Goal: Check status: Check status

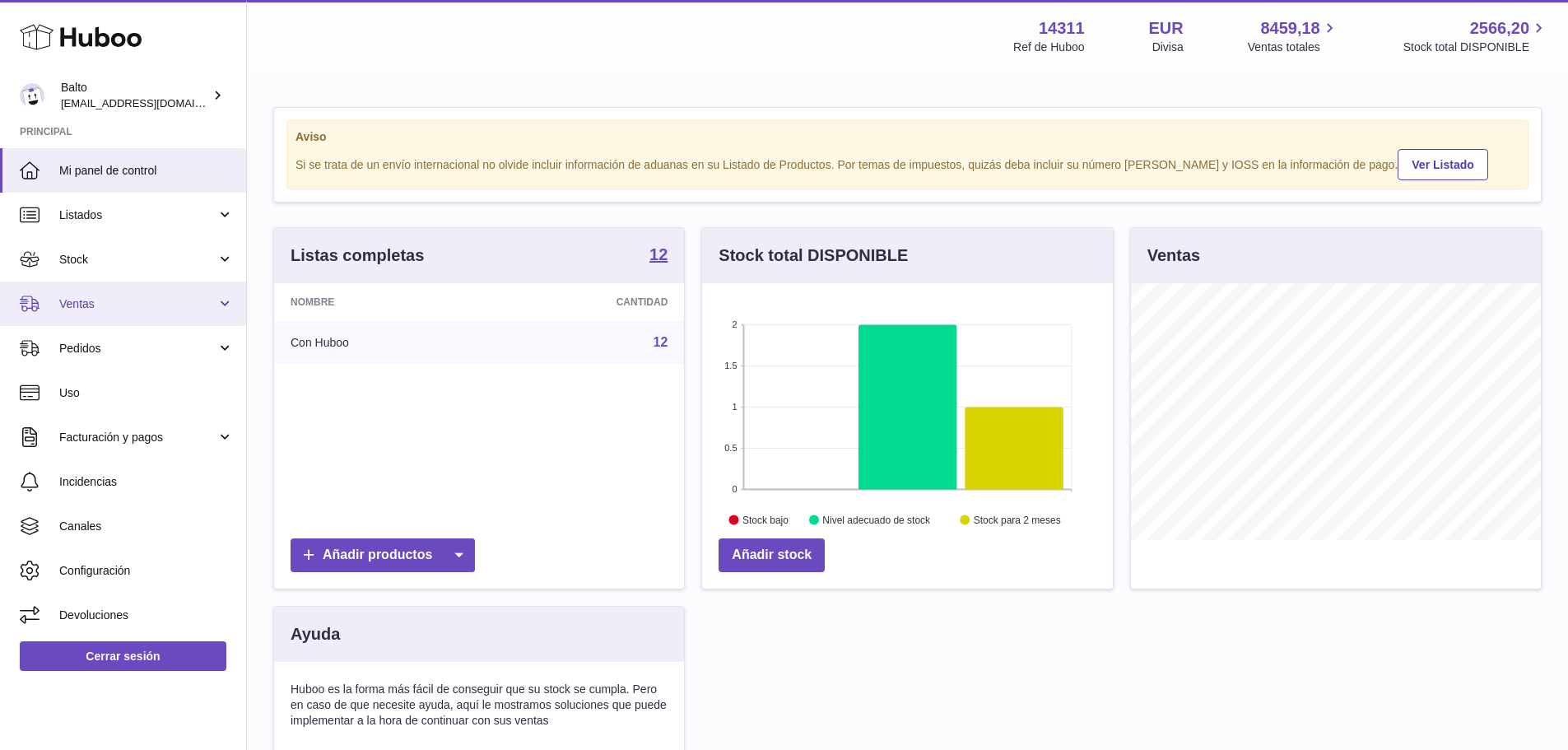
scroll to position [257, 411]
click at [103, 308] on span "Ventas" at bounding box center [137, 303] width 157 height 16
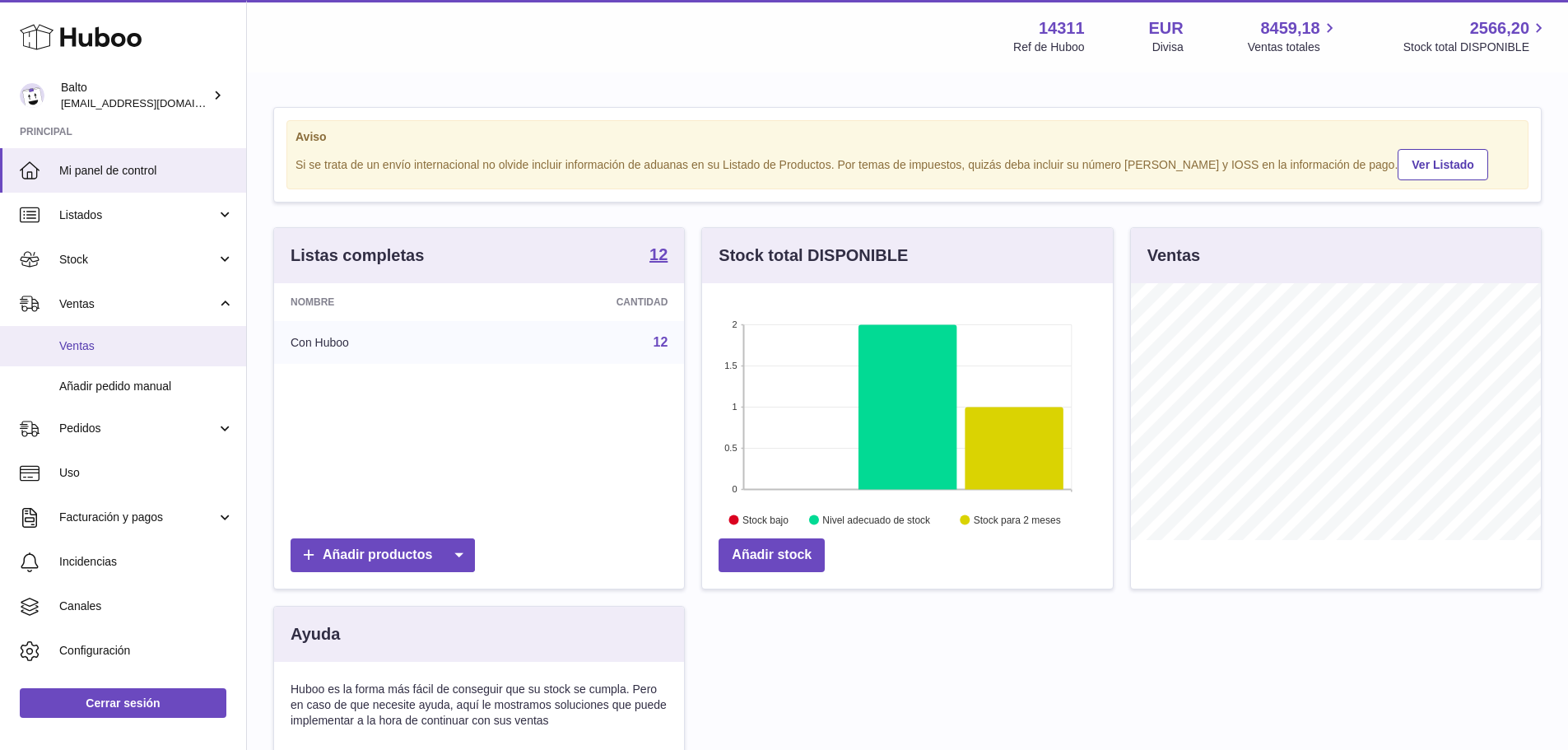
click at [101, 347] on span "Ventas" at bounding box center [146, 346] width 175 height 16
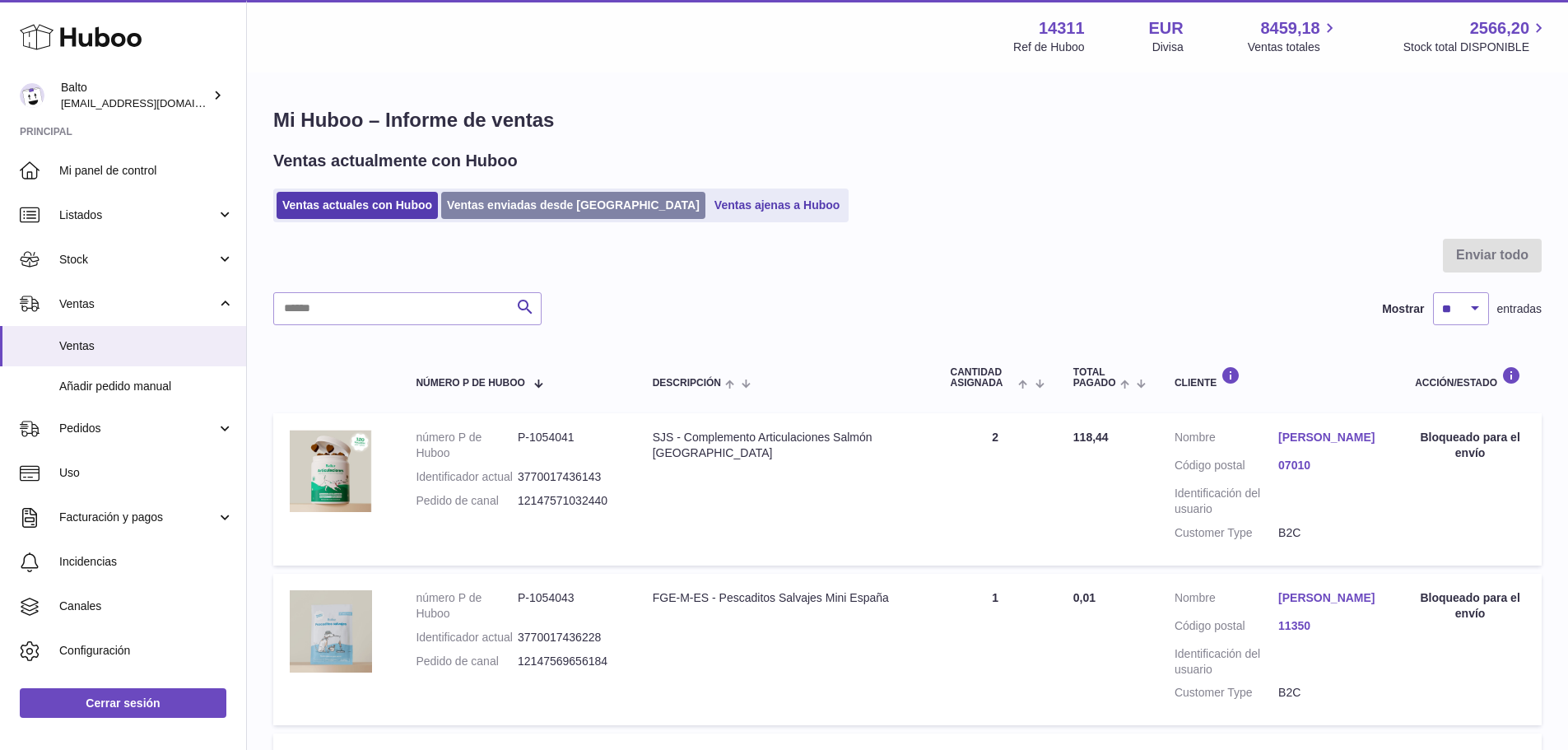
click at [540, 207] on link "Ventas enviadas desde [GEOGRAPHIC_DATA]" at bounding box center [574, 205] width 264 height 27
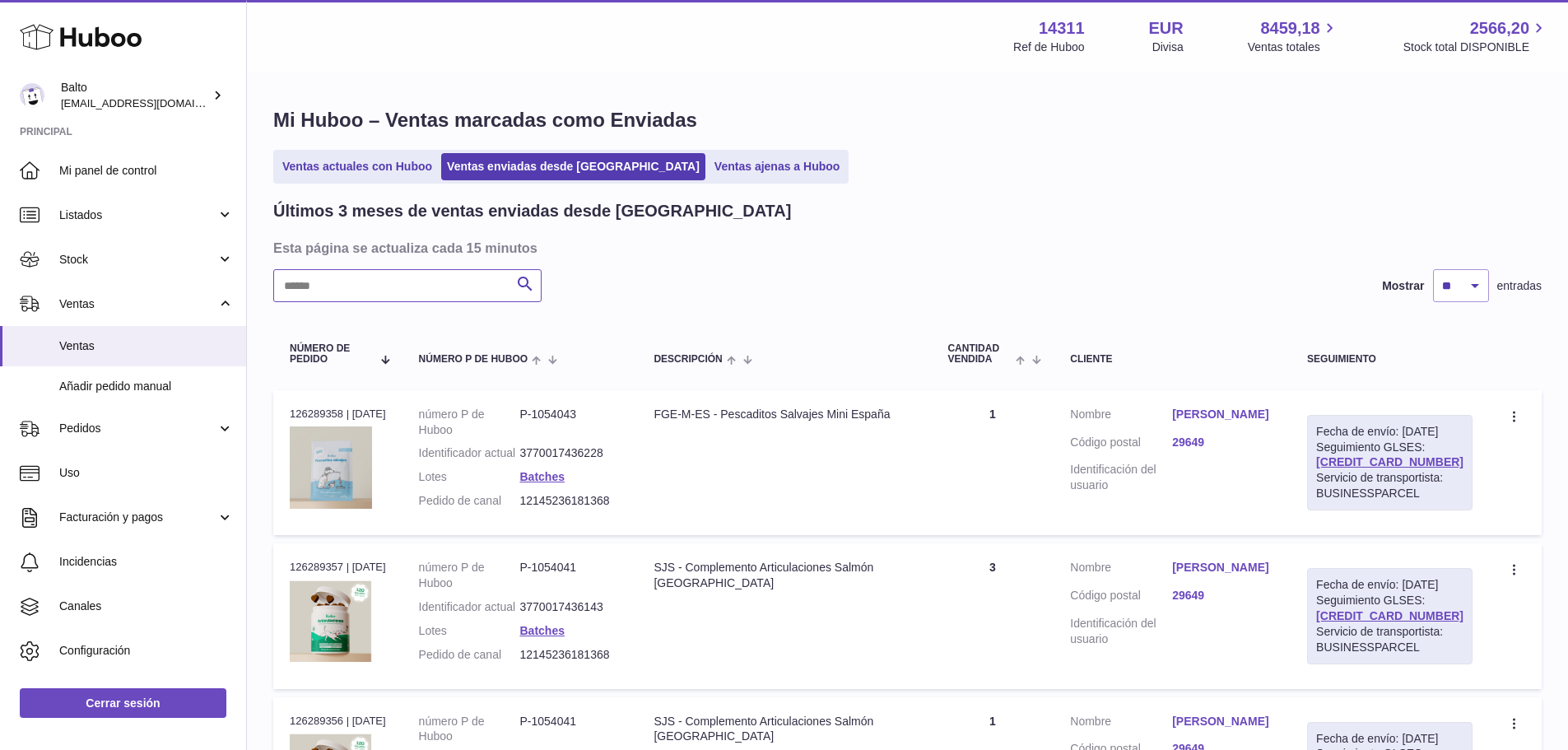
click at [418, 288] on input "text" at bounding box center [407, 286] width 269 height 33
paste input "**********"
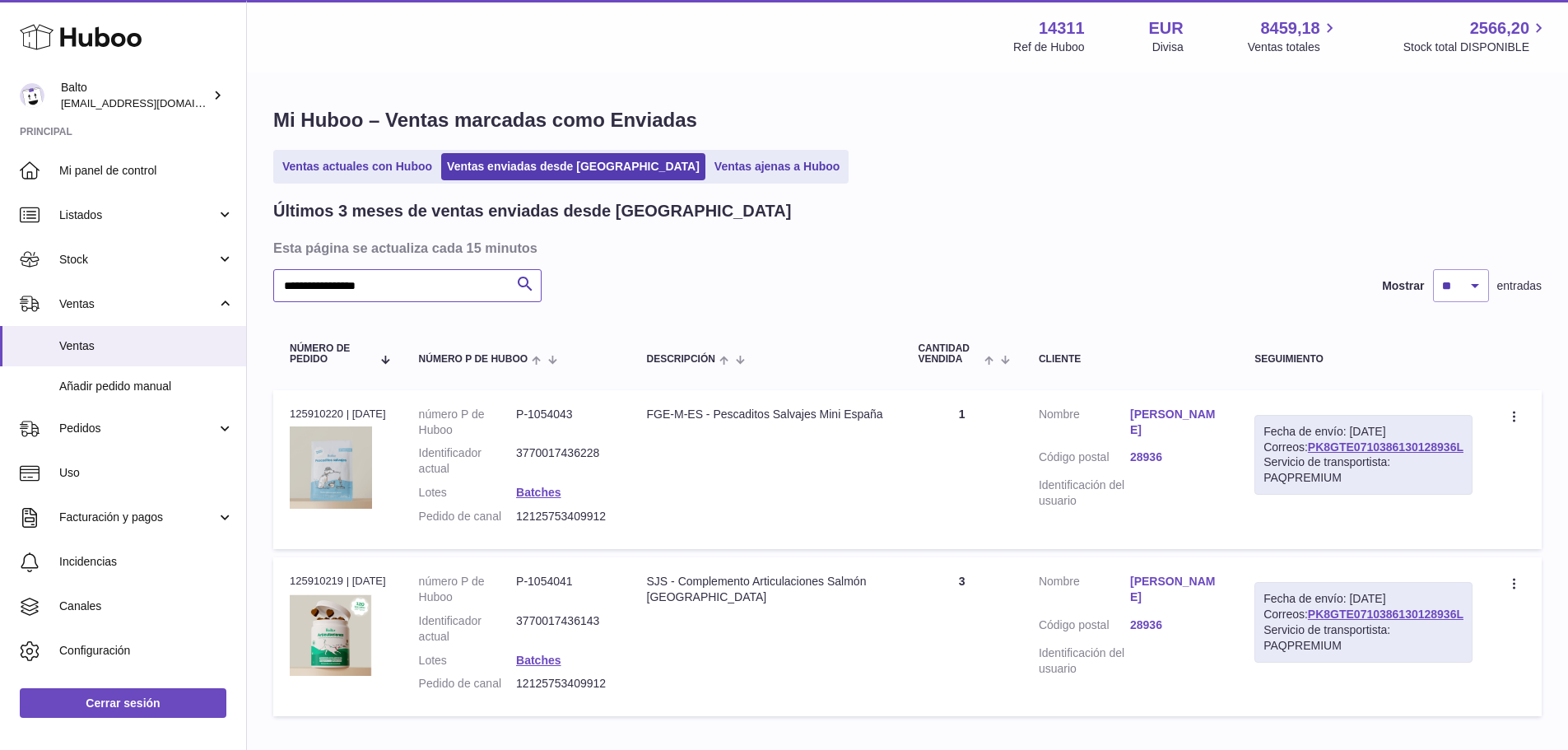
type input "**********"
click at [1374, 454] on link "PK8GTE0710386130128936L" at bounding box center [1385, 447] width 155 height 13
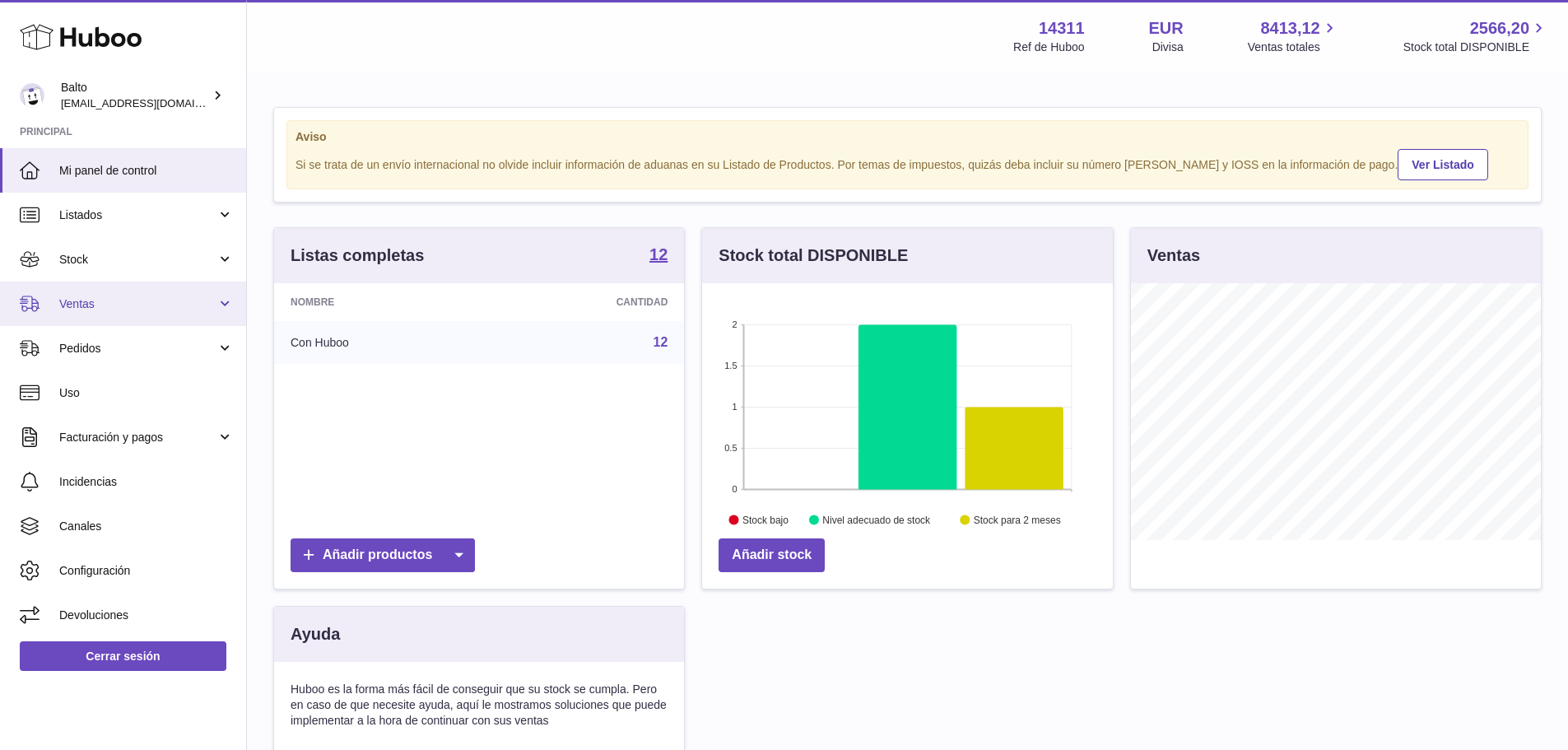
scroll to position [257, 411]
drag, startPoint x: 117, startPoint y: 297, endPoint x: 115, endPoint y: 308, distance: 11.2
click at [117, 297] on span "Ventas" at bounding box center [137, 303] width 157 height 16
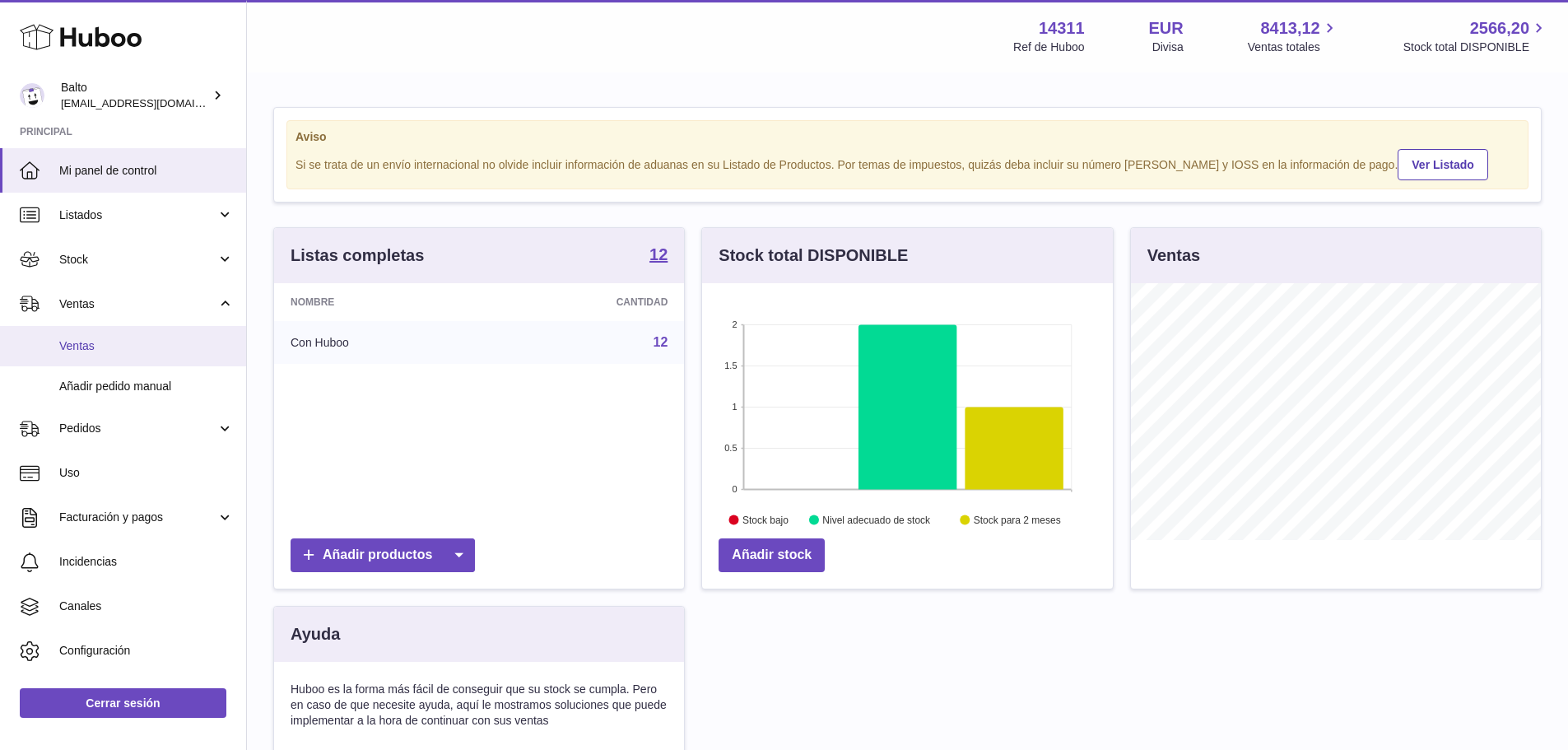
click at [112, 350] on span "Ventas" at bounding box center [146, 346] width 175 height 16
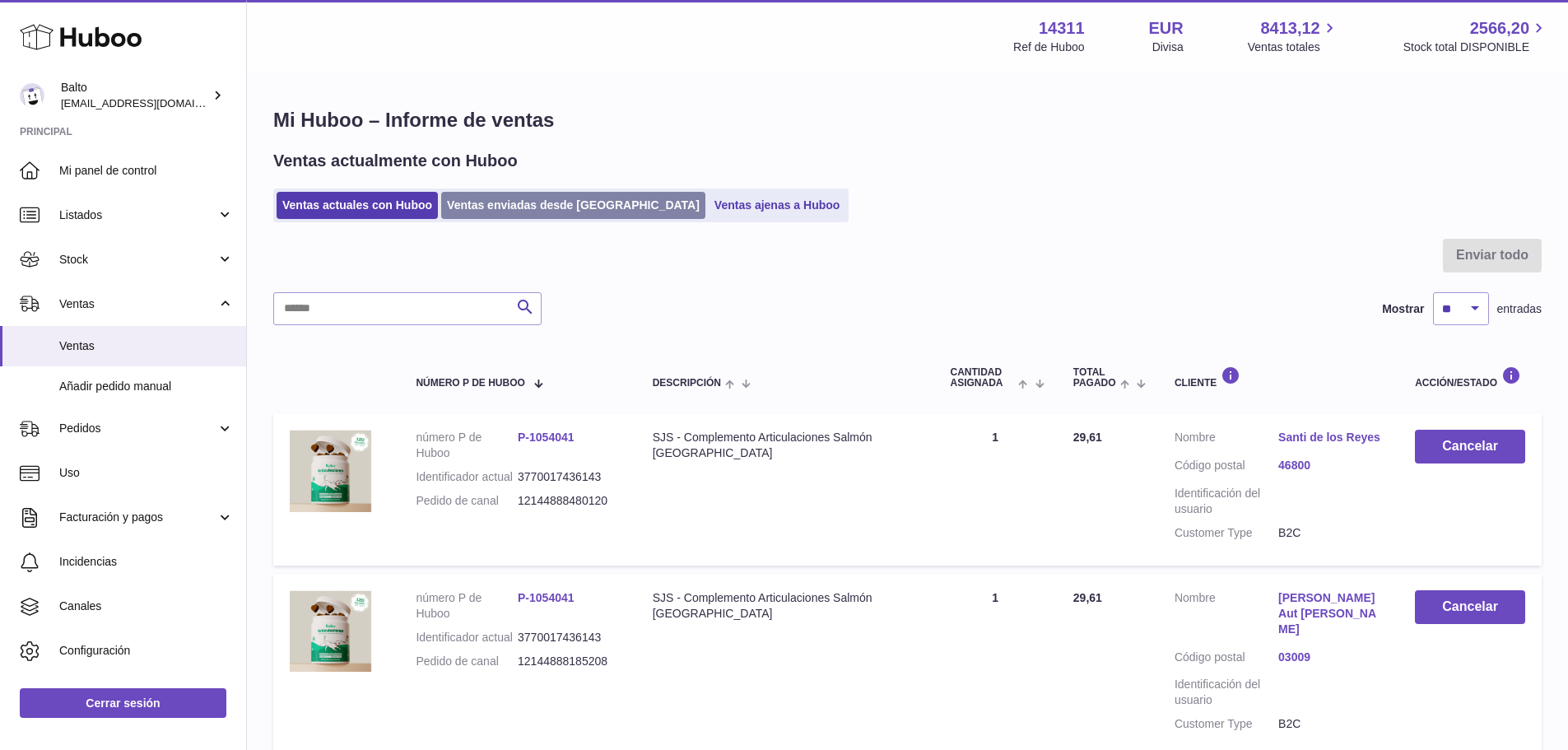
click at [514, 213] on link "Ventas enviadas desde [GEOGRAPHIC_DATA]" at bounding box center [574, 205] width 264 height 27
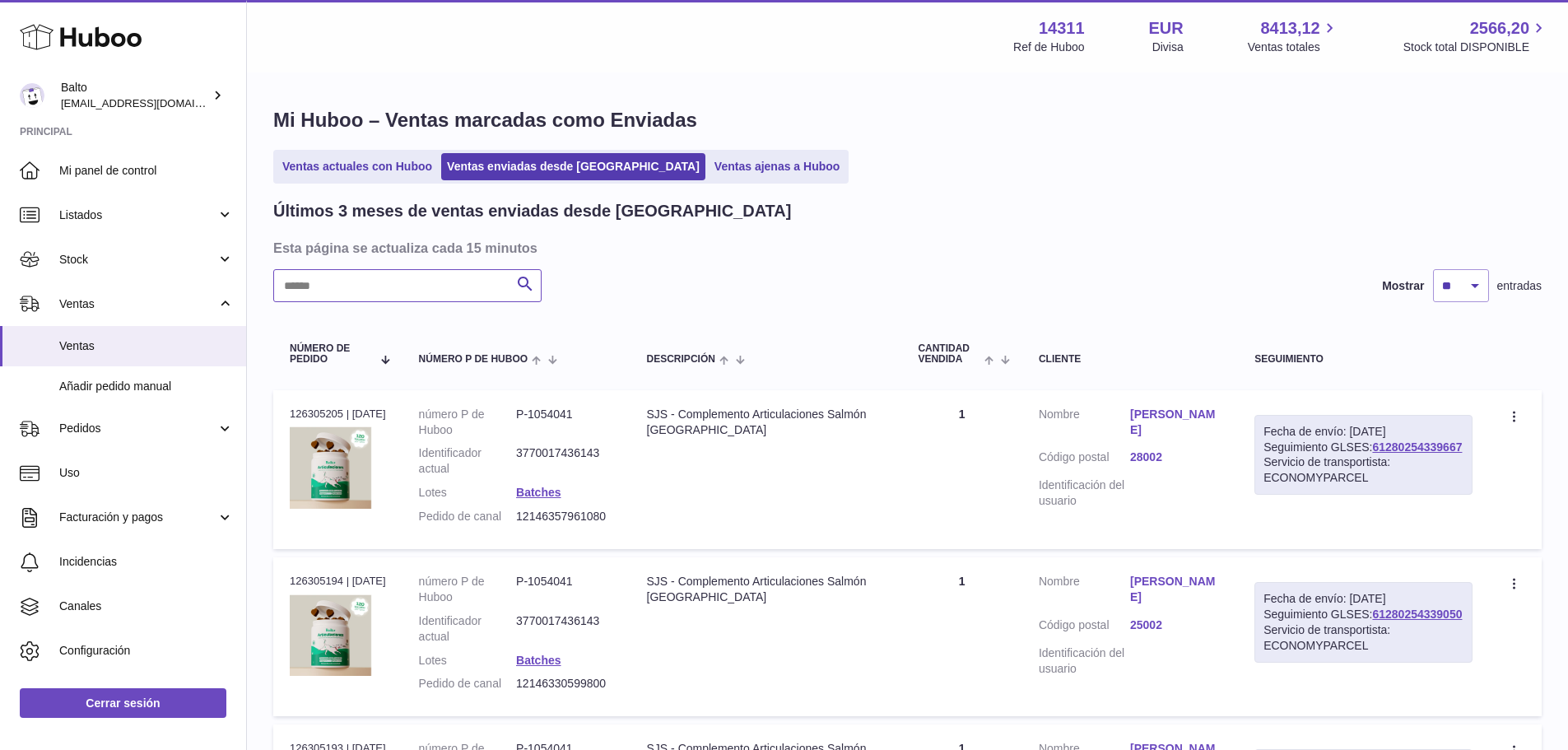
click at [446, 274] on input "text" at bounding box center [407, 286] width 269 height 33
paste input "**********"
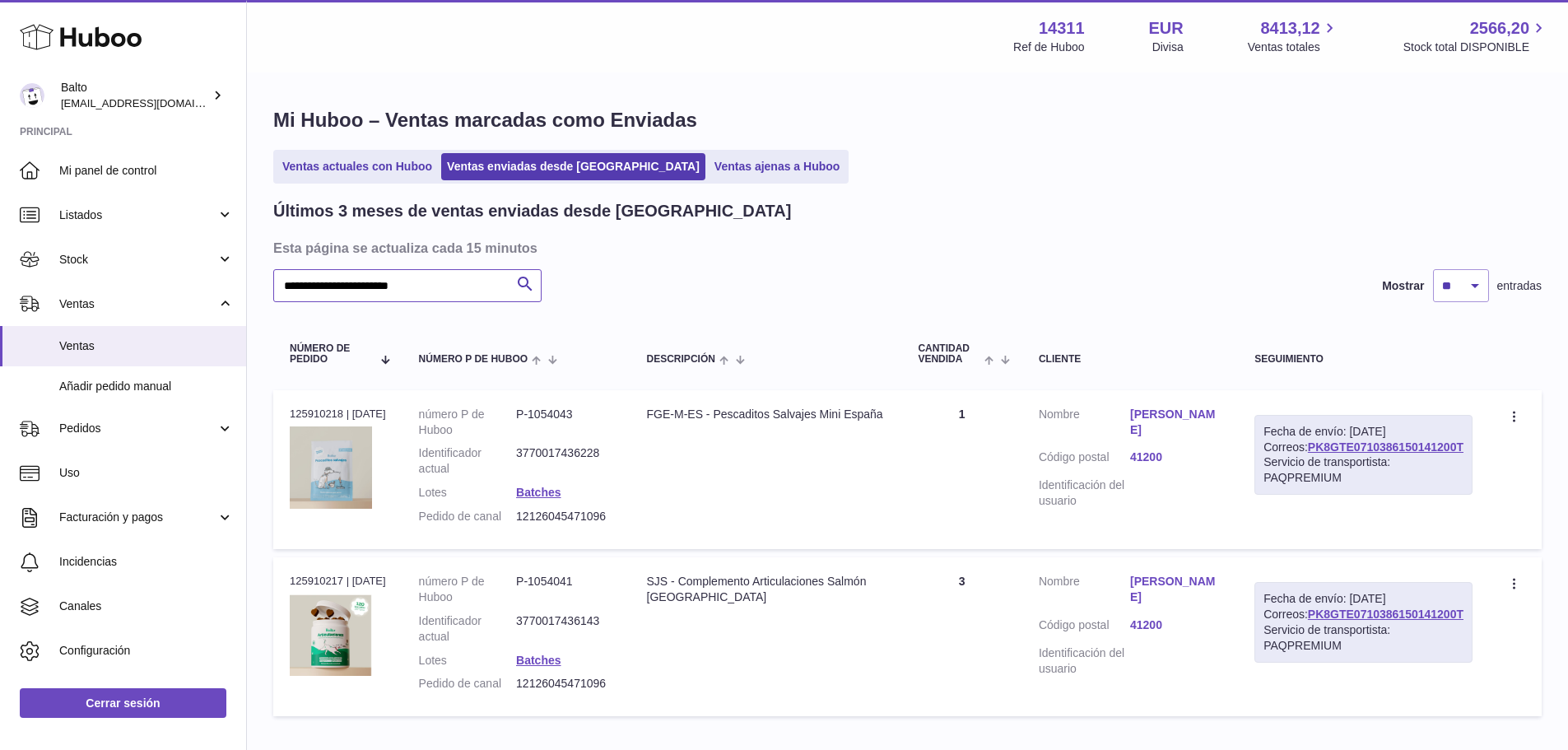
type input "**********"
drag, startPoint x: 1467, startPoint y: 479, endPoint x: 1306, endPoint y: 483, distance: 161.0
click at [1306, 483] on div "Fecha de envío: [DATE] Correos: PK8GTE0710386150141200T Servicio de transportis…" at bounding box center [1363, 455] width 218 height 81
copy link "PK8GTE0710386150141200T"
click at [1490, 525] on td "Crear una incidencia Duplicar la orden" at bounding box center [1515, 469] width 52 height 159
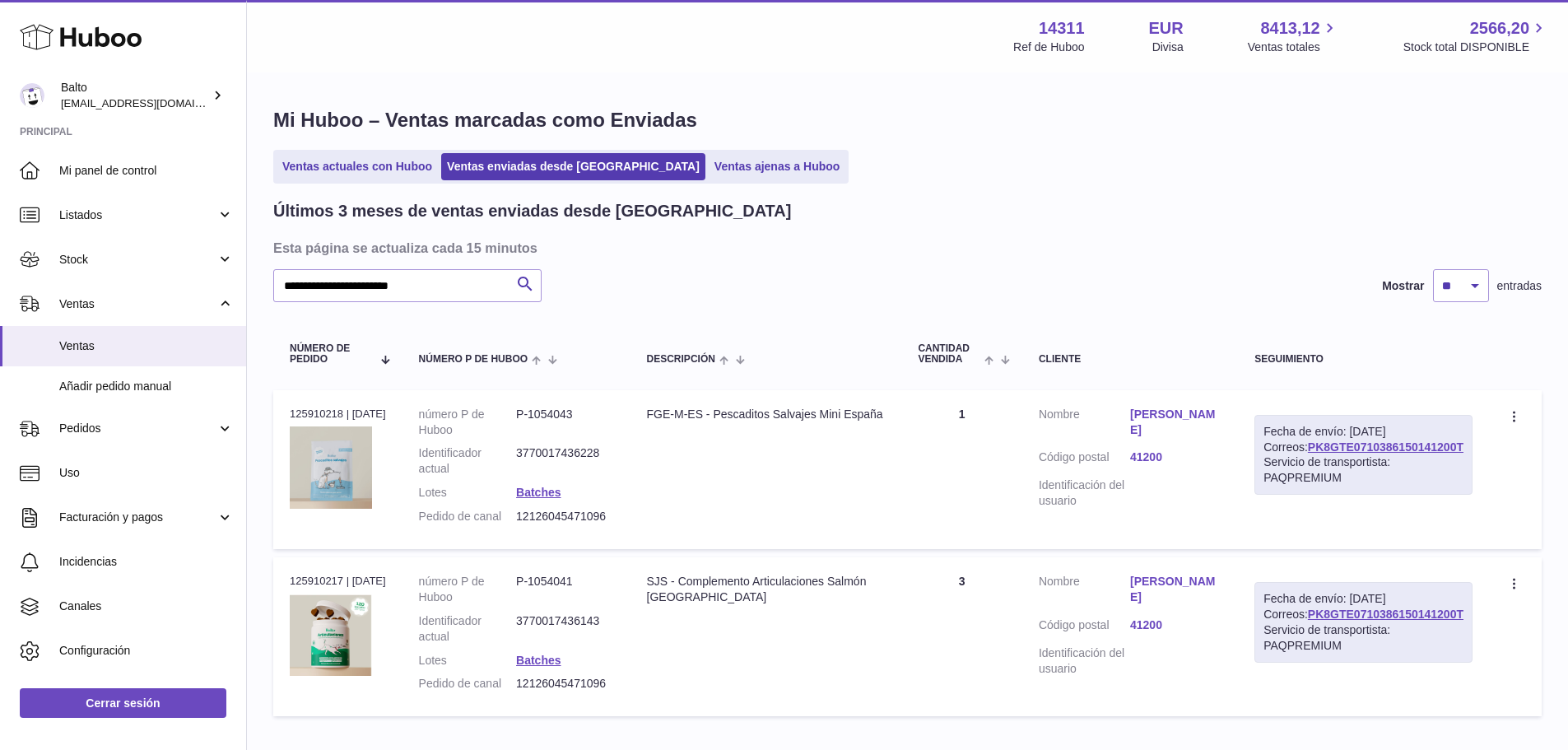
drag, startPoint x: 1465, startPoint y: 472, endPoint x: 1304, endPoint y: 478, distance: 161.1
click at [1304, 478] on div "Fecha de envío: [DATE] Correos: PK8GTE0710386150141200T Servicio de transportis…" at bounding box center [1363, 455] width 218 height 81
copy link "PK8GTE0710386150141200T"
